Goal: Information Seeking & Learning: Understand process/instructions

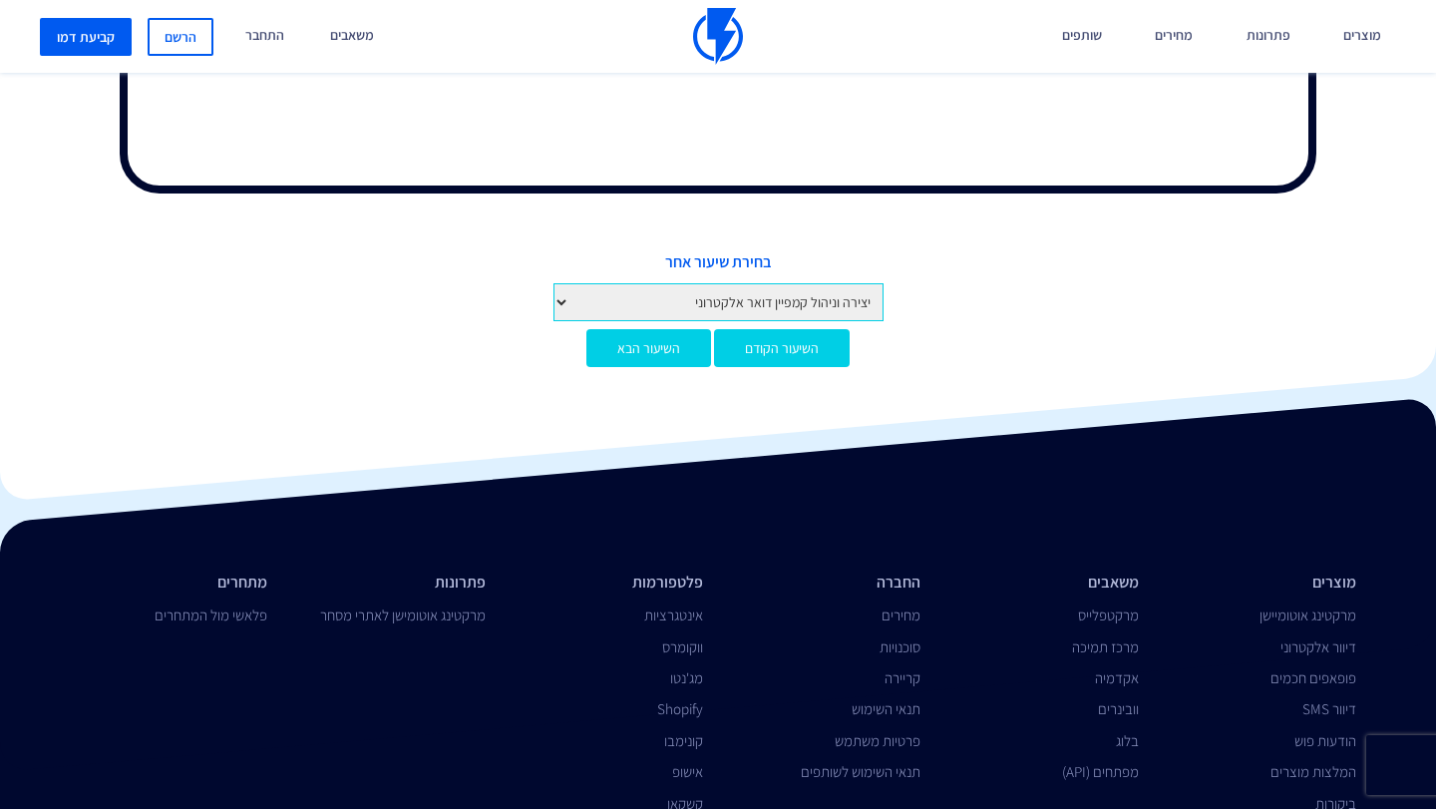
scroll to position [1195, 0]
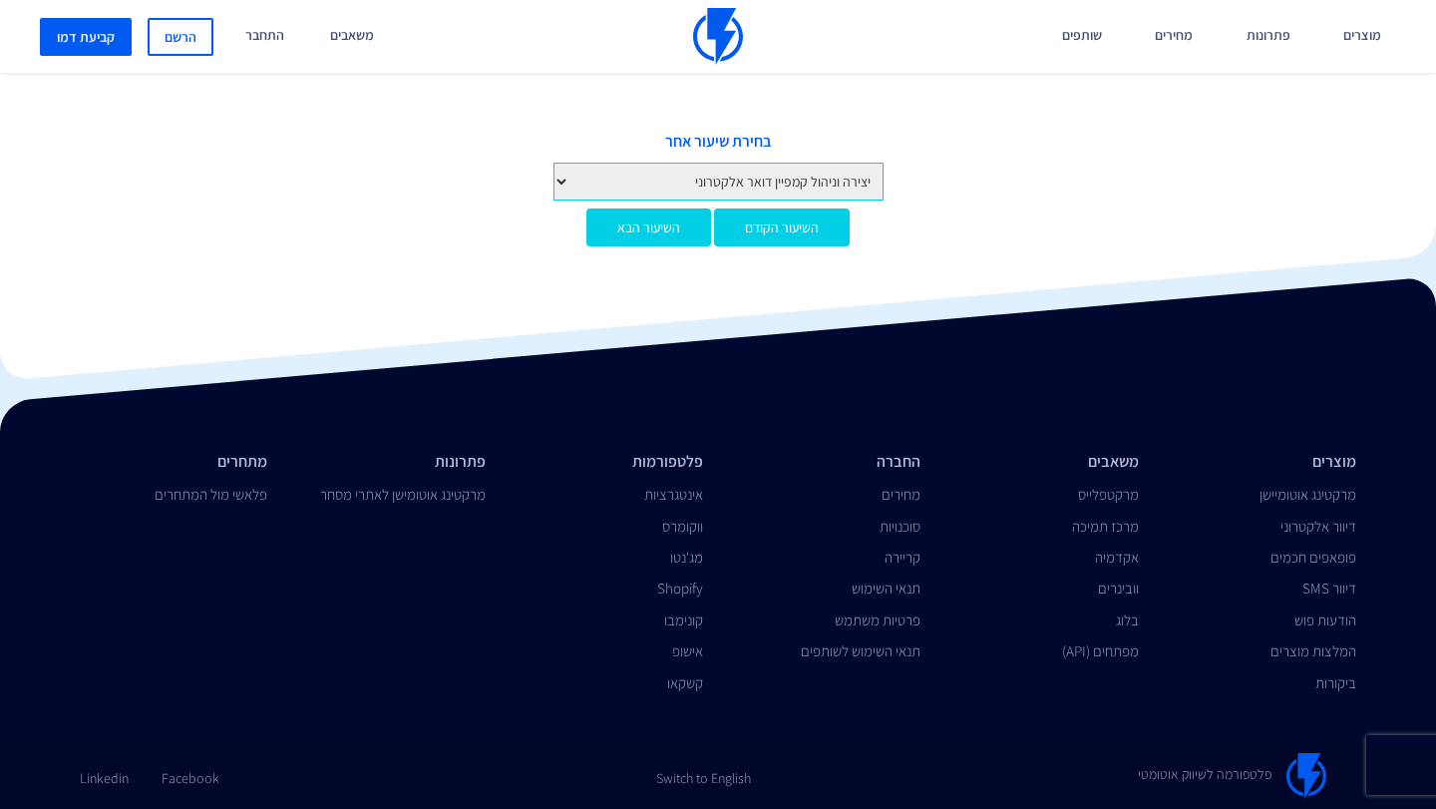
click at [760, 157] on div "בחירת שיעור אחר מבוא לקורס מבוא לפלאשי יצירת חשבון והגדרות ראשונות איך לפתוח חש…" at bounding box center [718, 166] width 1406 height 71
click at [733, 191] on select "מבוא לקורס מבוא לפלאשי יצירת חשבון והגדרות ראשונות איך לפתוח חשבון בפלאשי הגדרו…" at bounding box center [718, 182] width 330 height 38
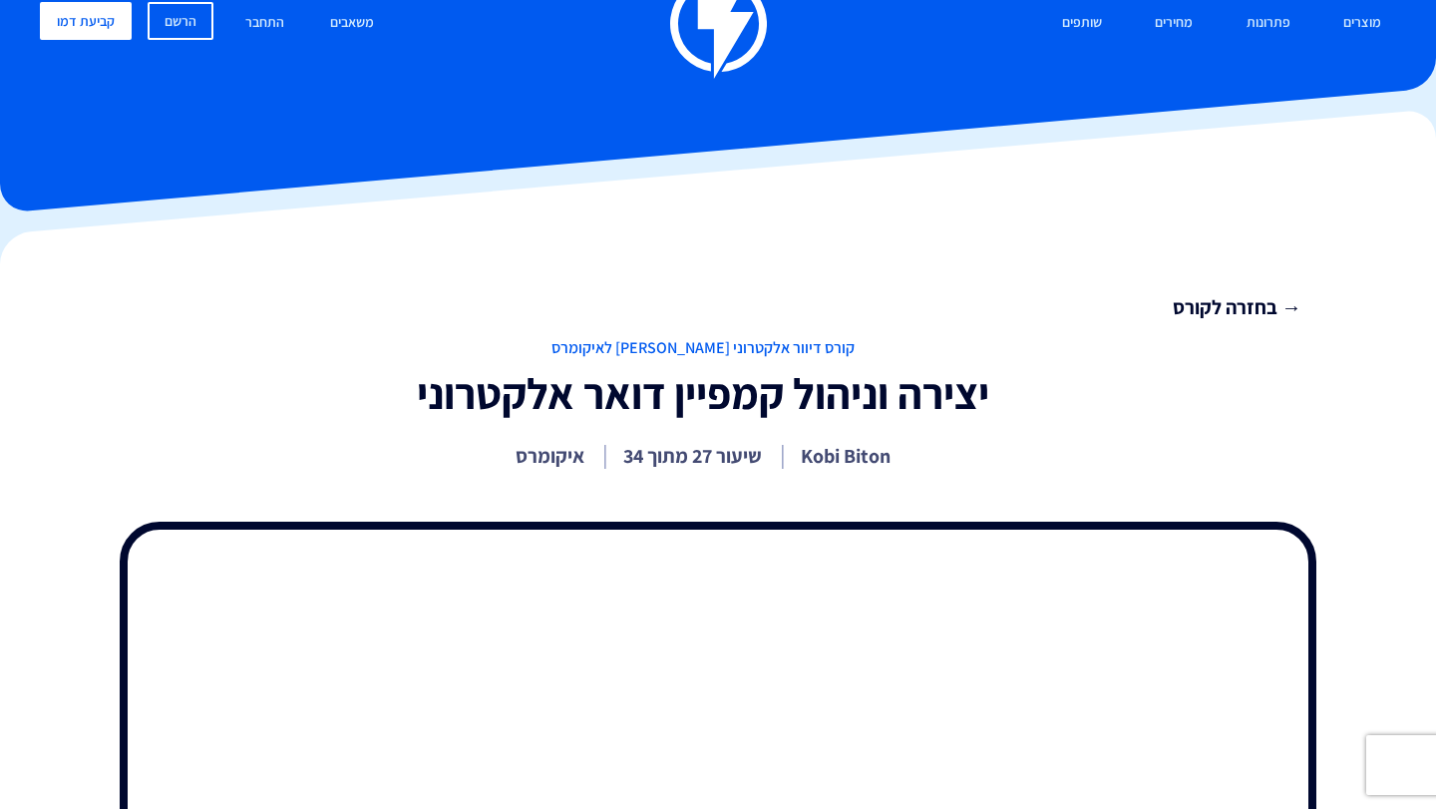
scroll to position [0, 0]
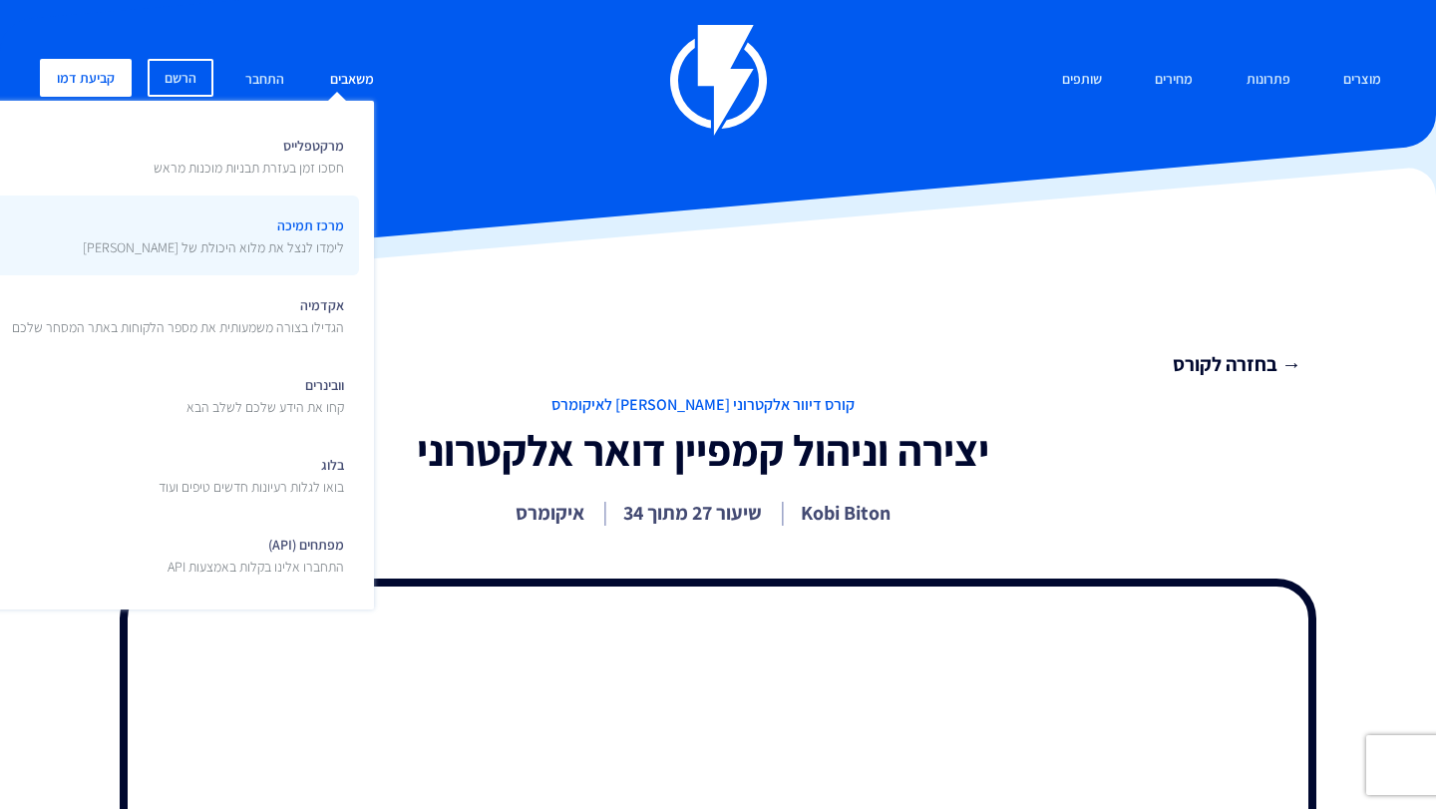
click at [320, 234] on span "מרכז תמיכה לימדו לנצל את מלוא היכולת של [PERSON_NAME]" at bounding box center [213, 233] width 261 height 47
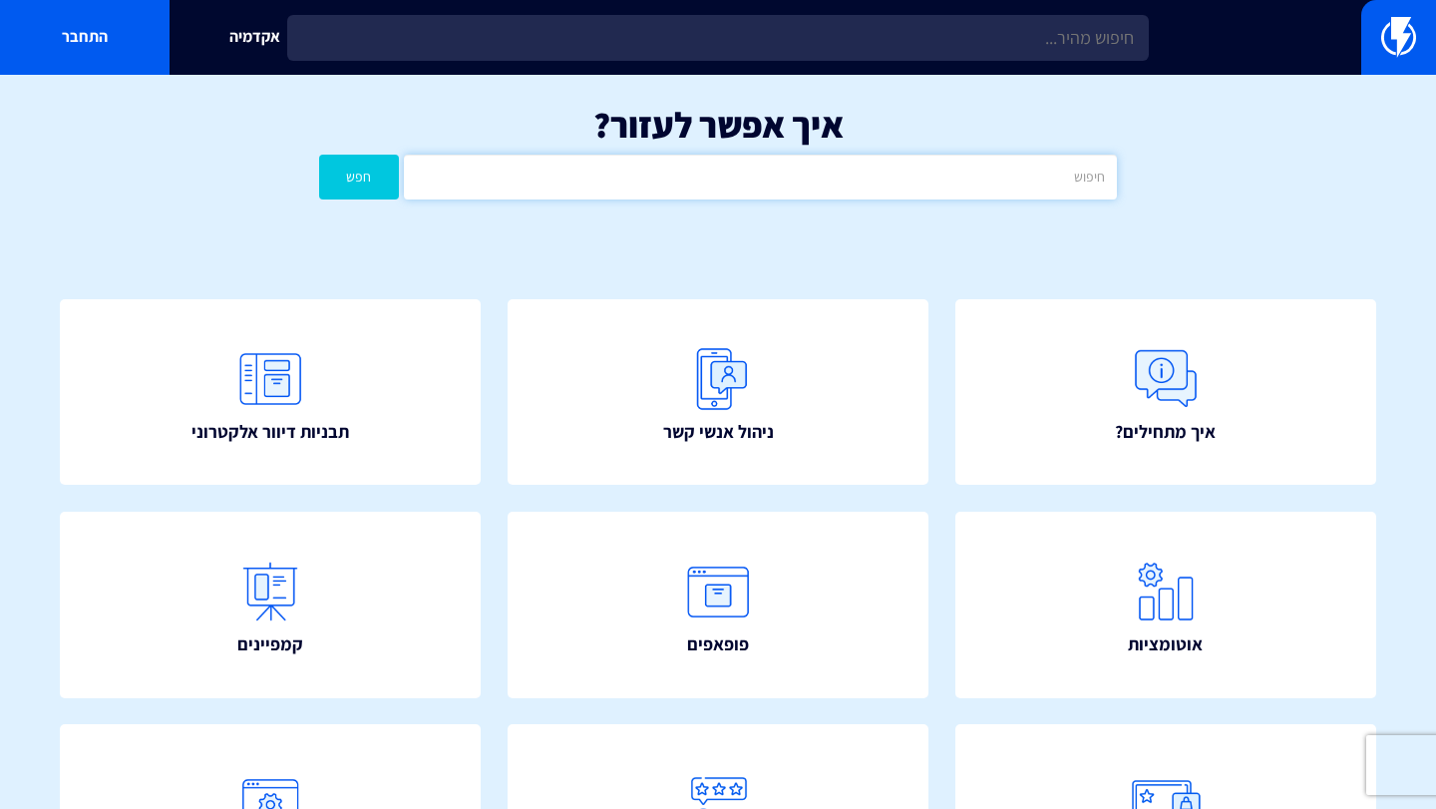
click at [581, 184] on input "text" at bounding box center [760, 177] width 713 height 45
type input "קופונים"
click at [319, 155] on button "חפש" at bounding box center [359, 177] width 80 height 45
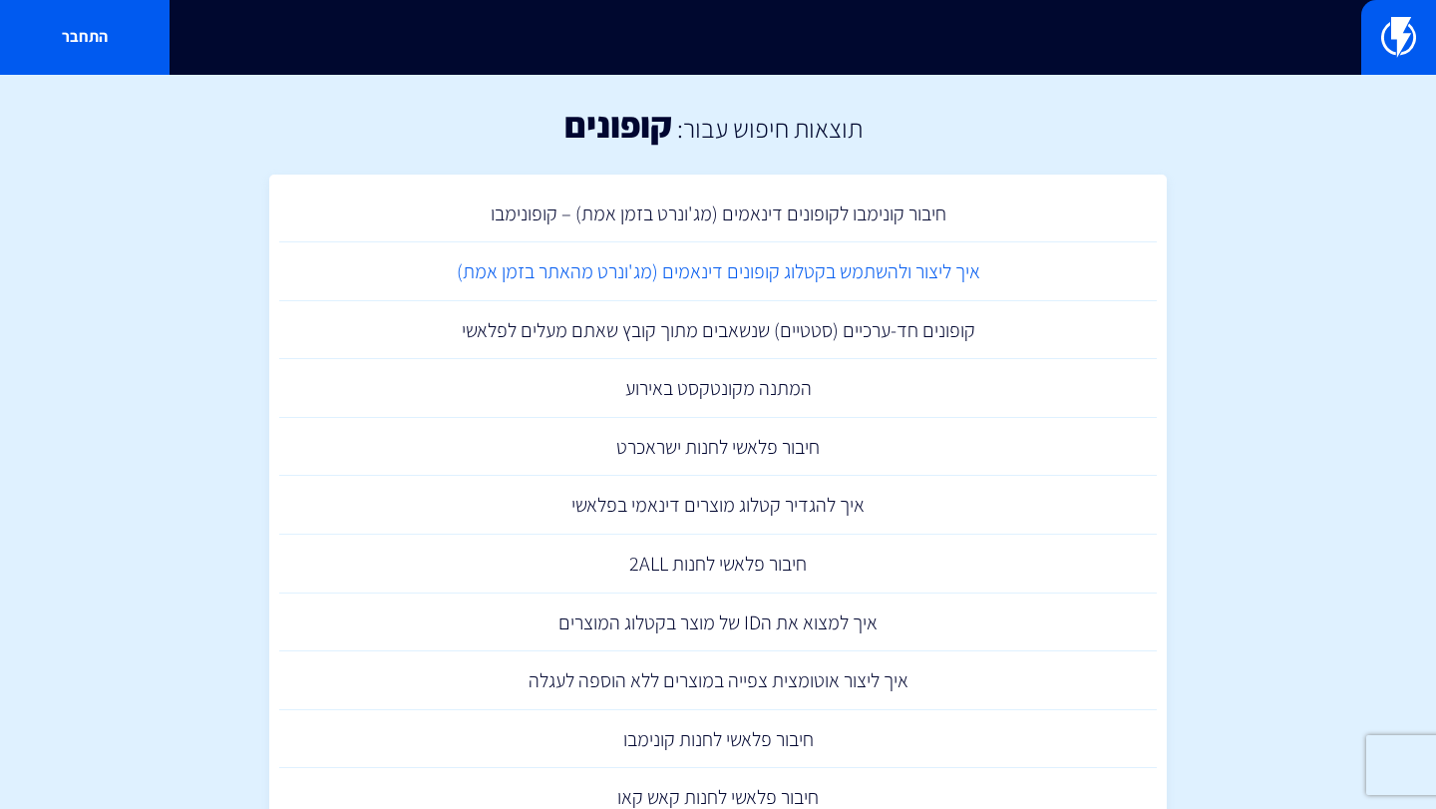
click at [704, 270] on link "איך ליצור ולהשתמש בקטלוג קופונים דינאמים (מג'ונרט מהאתר בזמן אמת)" at bounding box center [718, 271] width 878 height 59
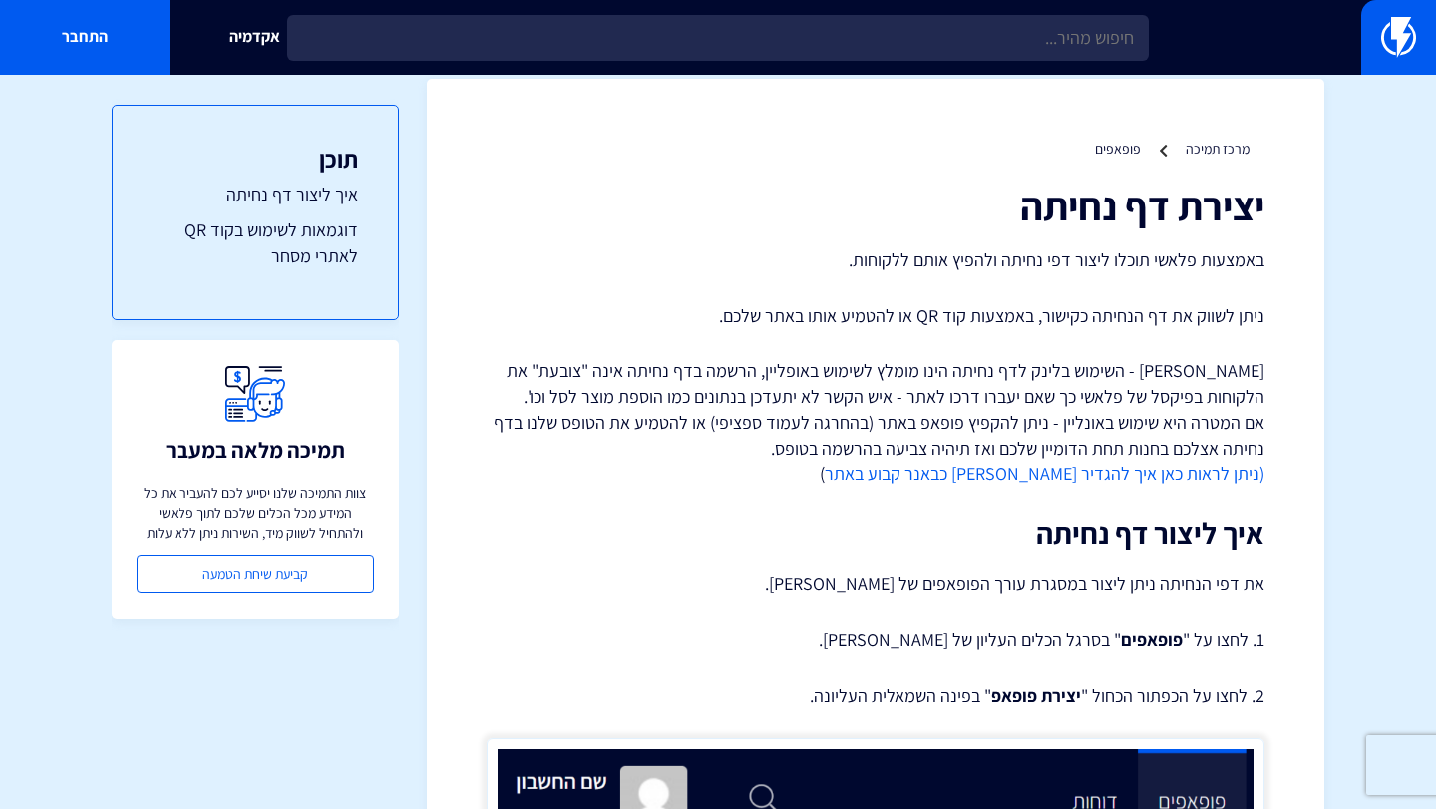
scroll to position [21, 0]
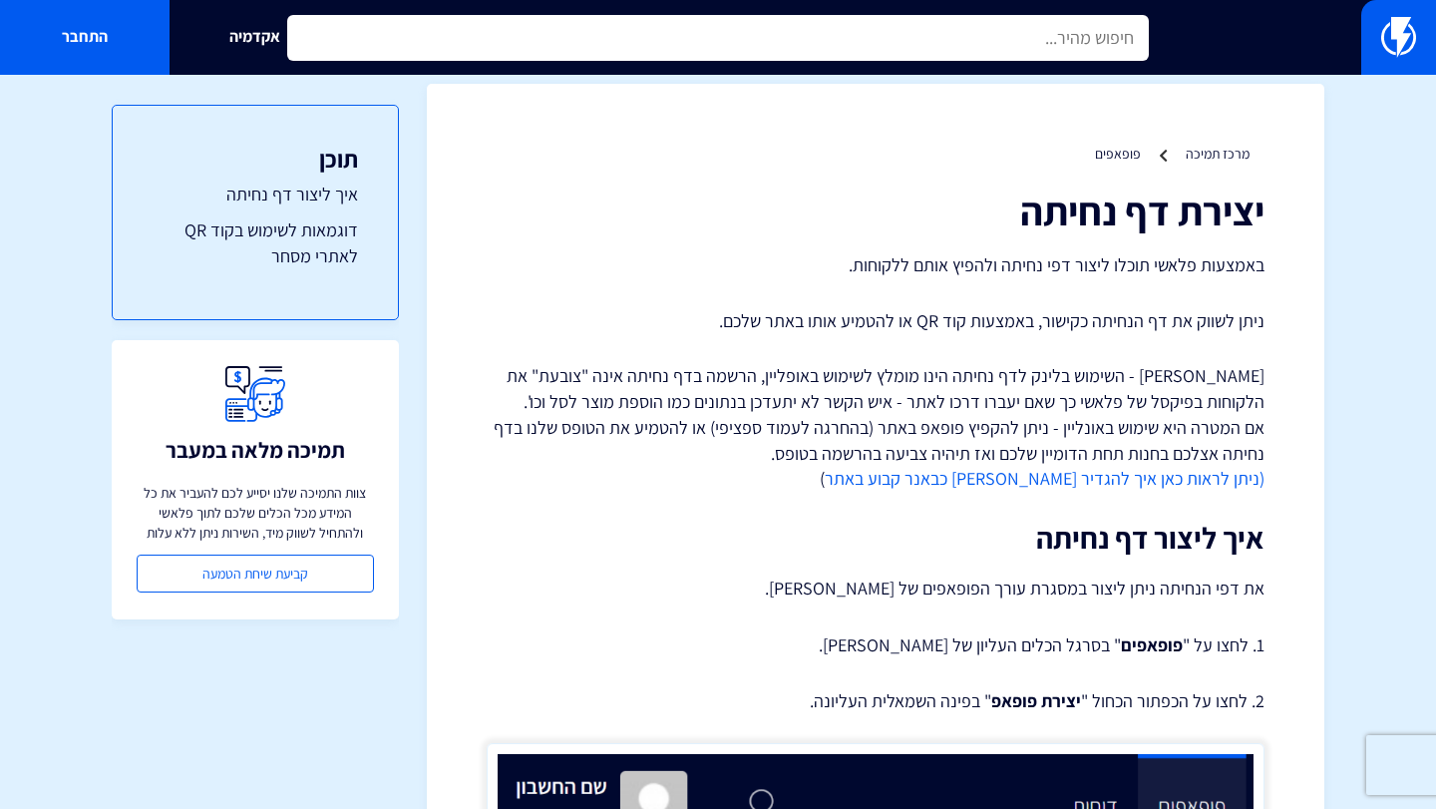
click at [856, 51] on input "text" at bounding box center [718, 38] width 862 height 46
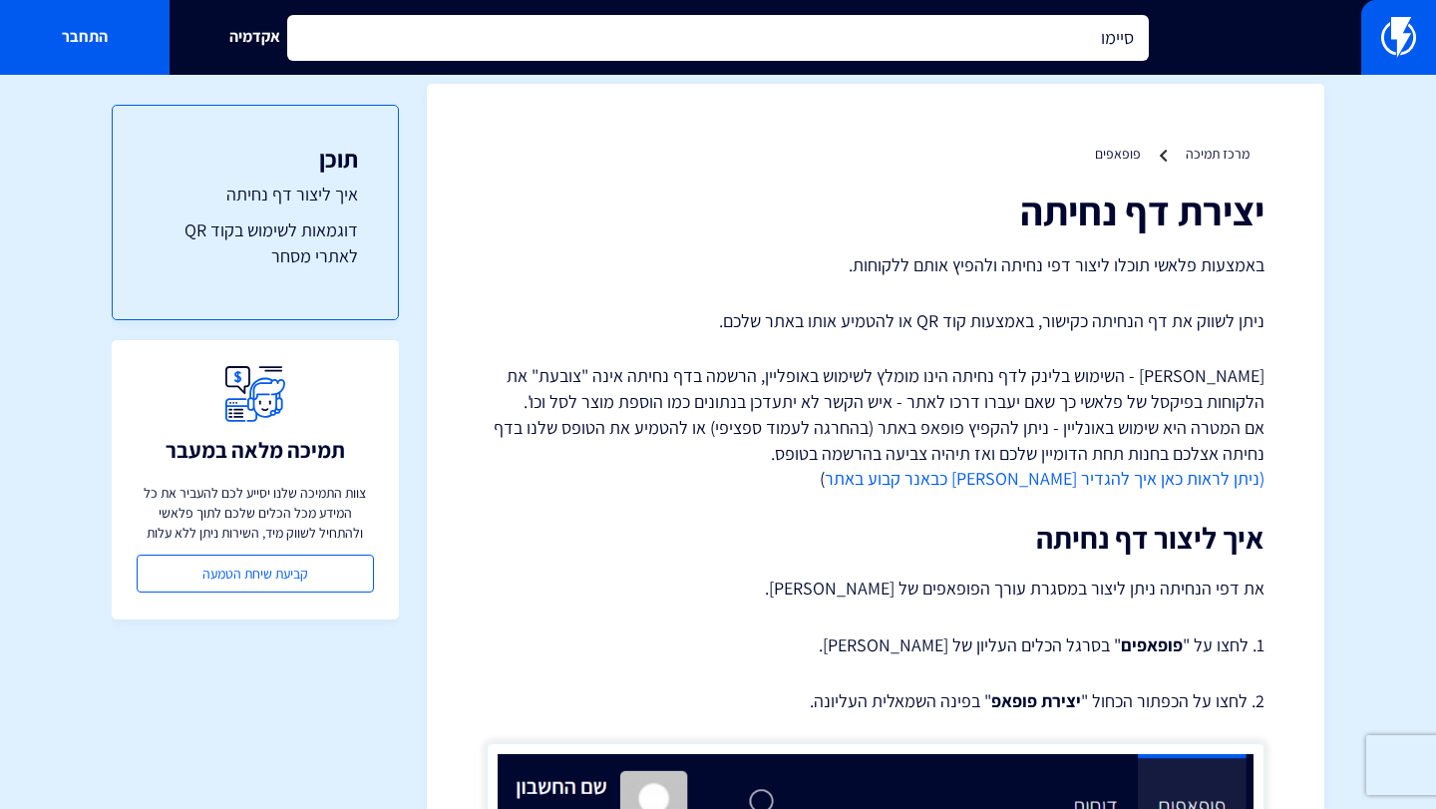
click at [837, 49] on input "סיימו" at bounding box center [718, 38] width 862 height 46
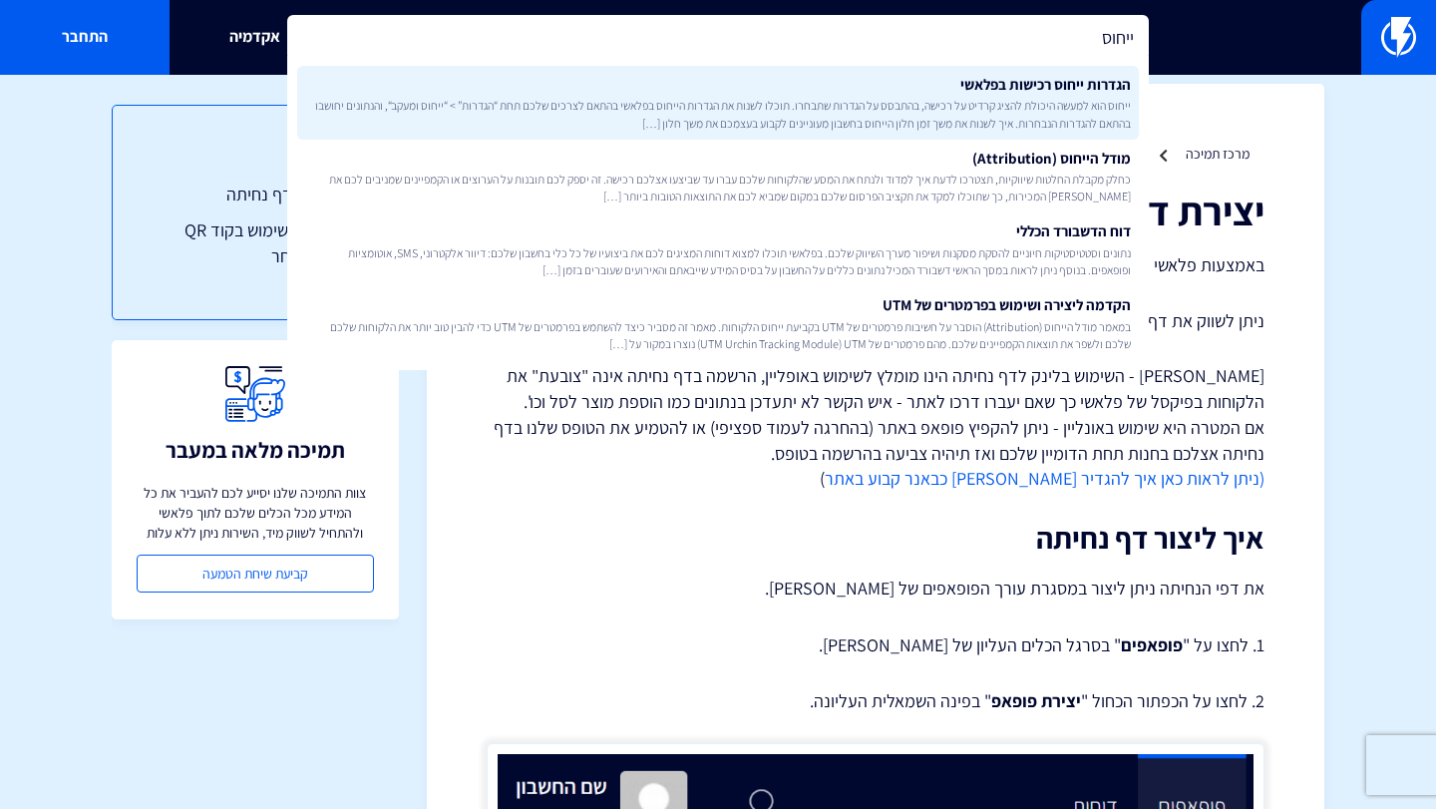
type input "ייחוס"
click at [955, 97] on span "ייחוס הוא למעשה היכולת להציג קרדיט על רכישה, בהתבסס על הגדרות שתבחרו. תוכלו לשנ…" at bounding box center [718, 114] width 826 height 34
